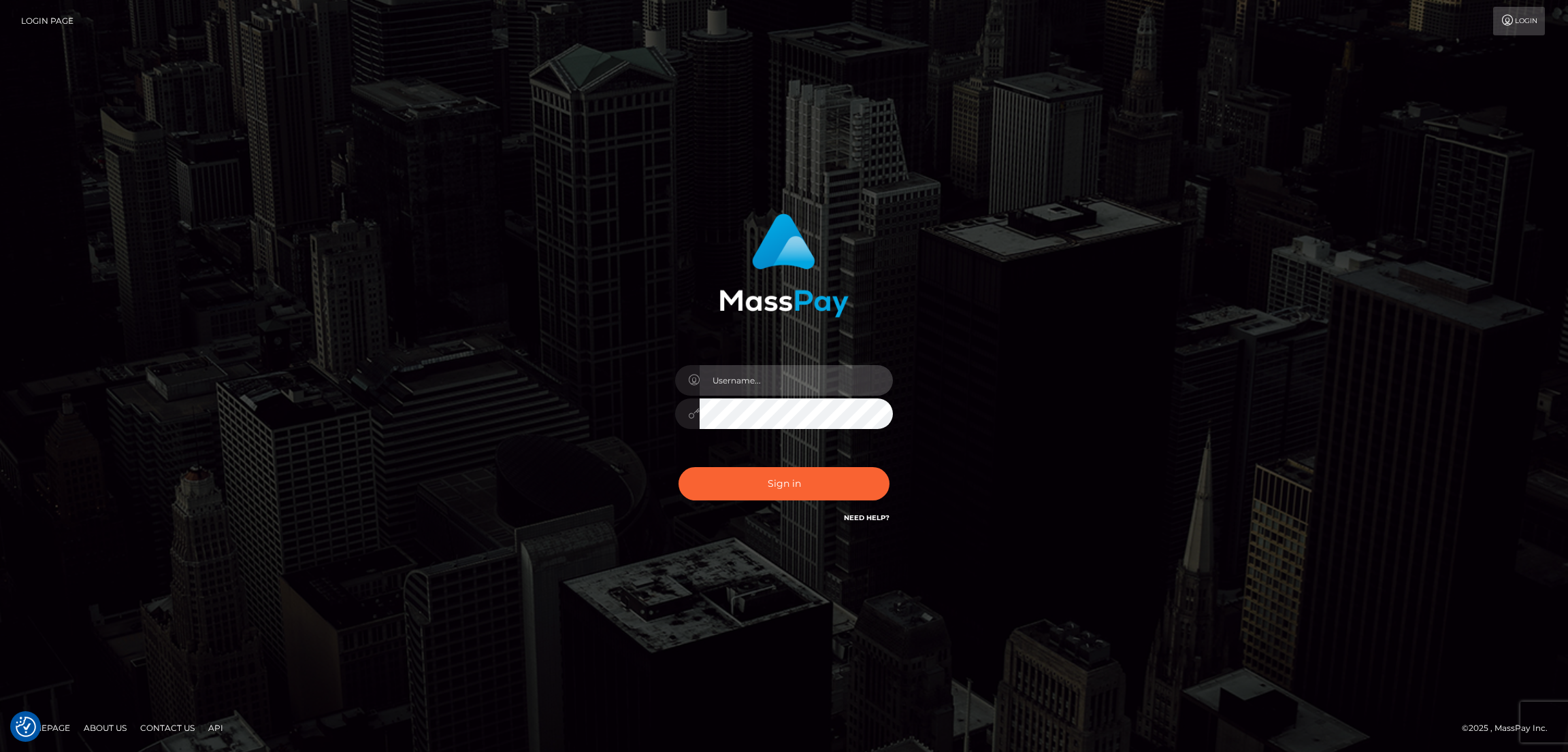
type input "[DOMAIN_NAME]"
click at [779, 478] on button "Sign in" at bounding box center [784, 484] width 211 height 34
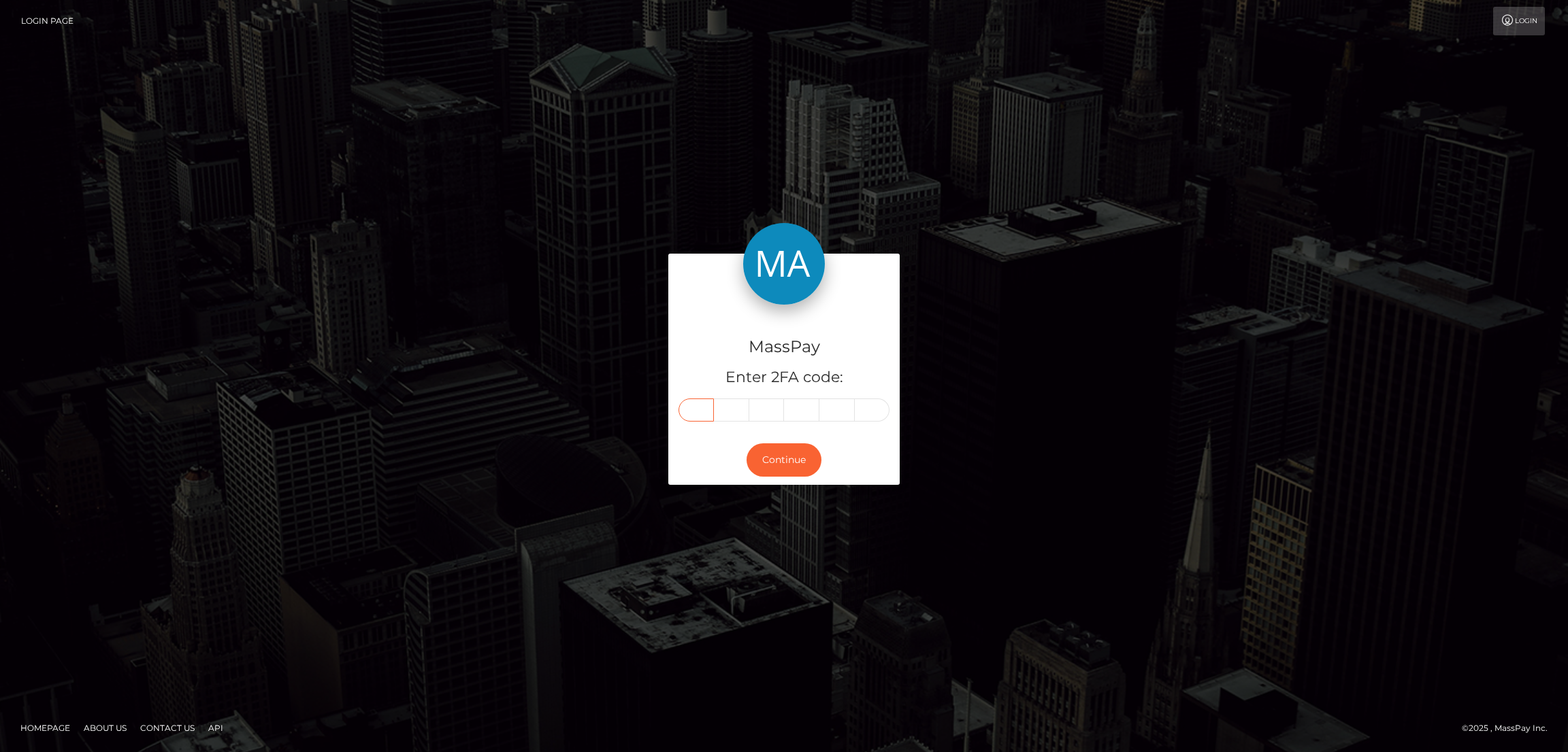
click at [699, 412] on input "text" at bounding box center [696, 410] width 35 height 23
paste input "7"
type input "7"
type input "5"
type input "2"
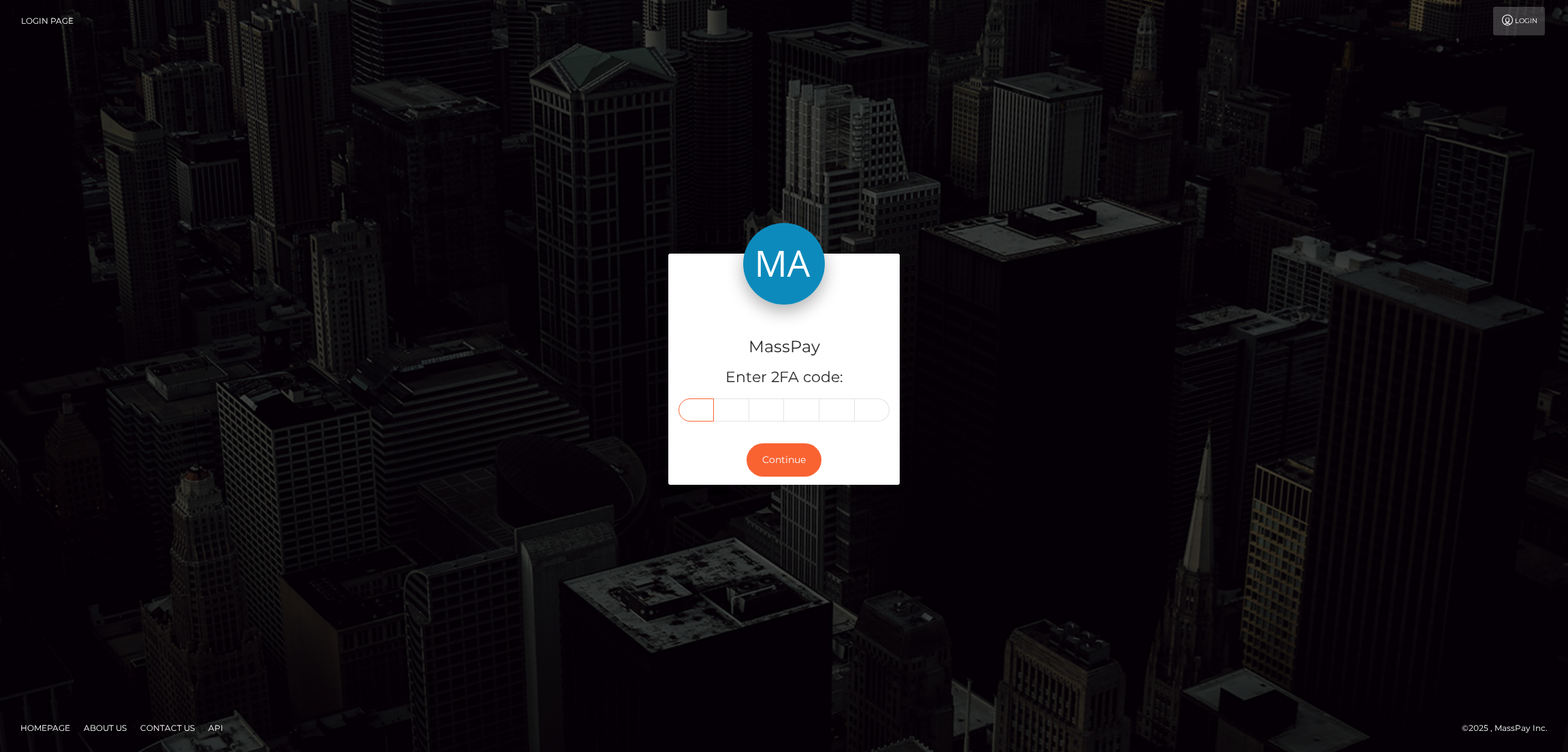
type input "2"
type input "6"
click at [767, 462] on button "Continue" at bounding box center [784, 460] width 74 height 34
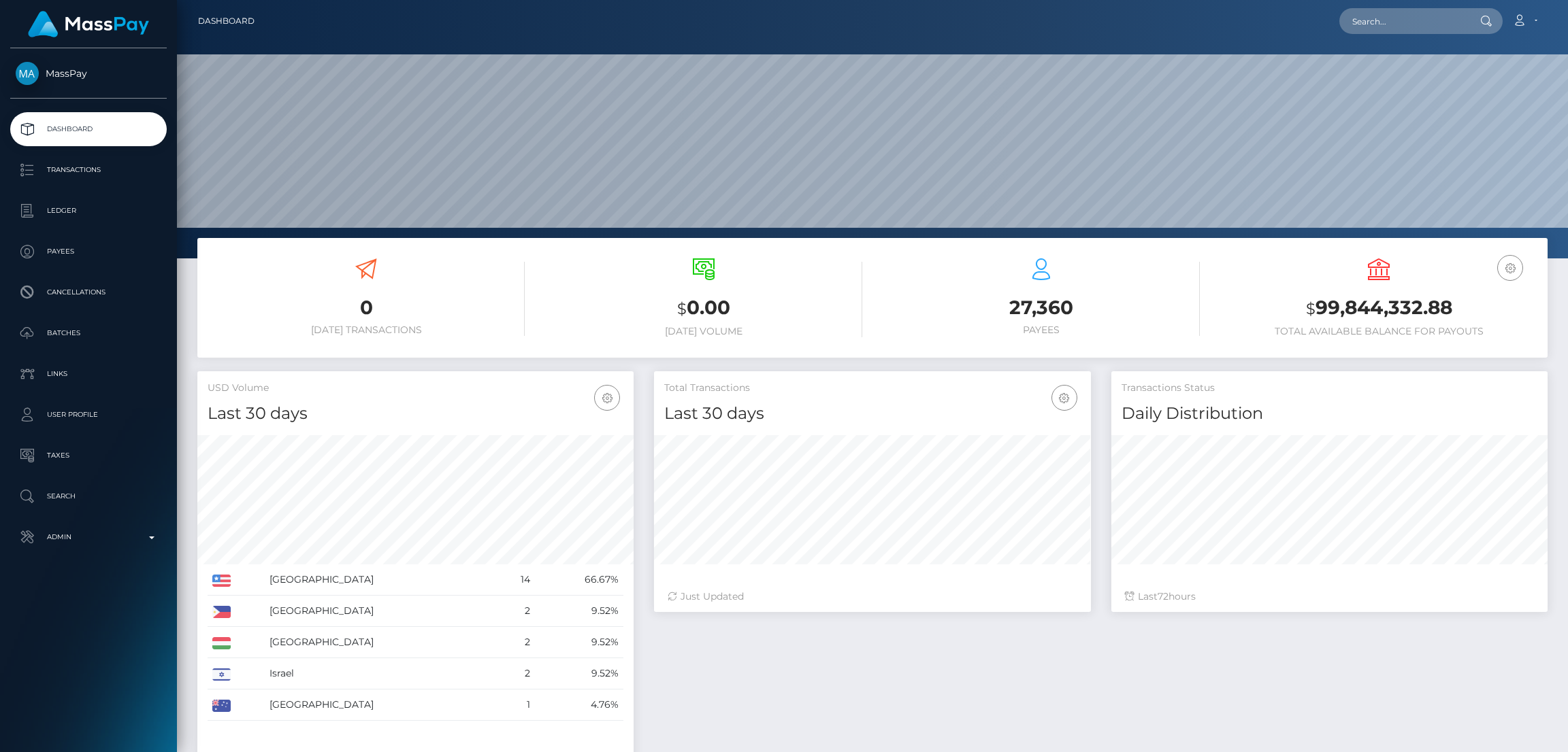
scroll to position [242, 436]
click at [1365, 20] on input "text" at bounding box center [1403, 21] width 128 height 25
paste input "dessfrankk@gmail.com"
type input "dessfrankk@gmail.com"
